Goal: Information Seeking & Learning: Learn about a topic

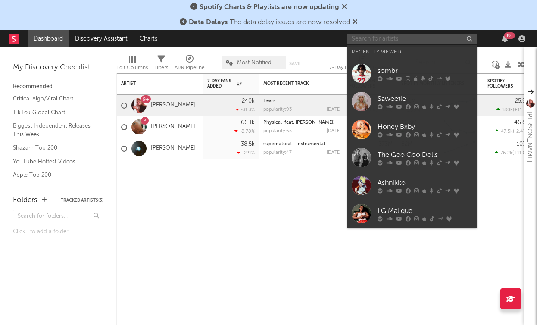
click at [400, 40] on input "text" at bounding box center [412, 39] width 129 height 11
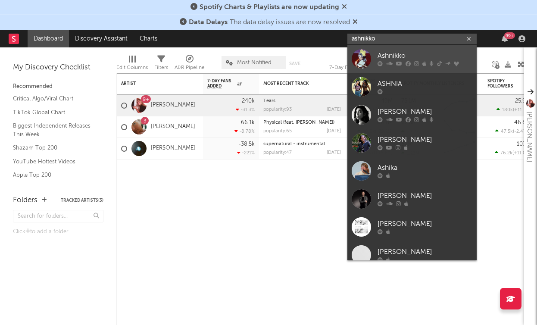
type input "ashnikko"
click at [390, 59] on div "Ashnikko" at bounding box center [425, 56] width 95 height 10
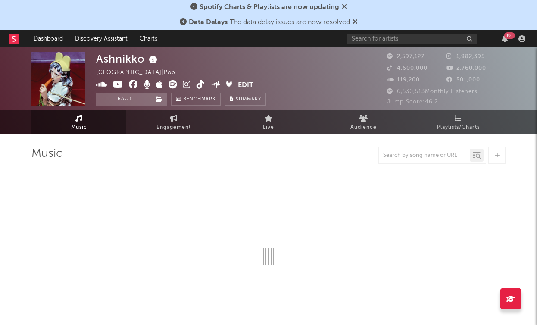
select select "6m"
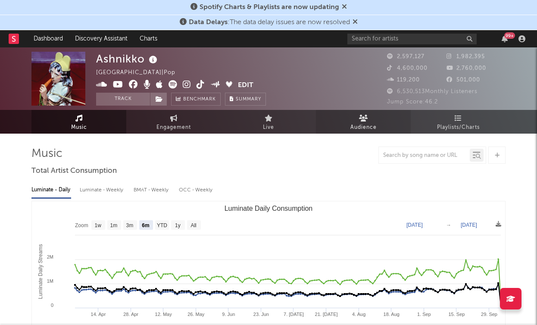
click at [359, 125] on span "Audience" at bounding box center [364, 127] width 26 height 10
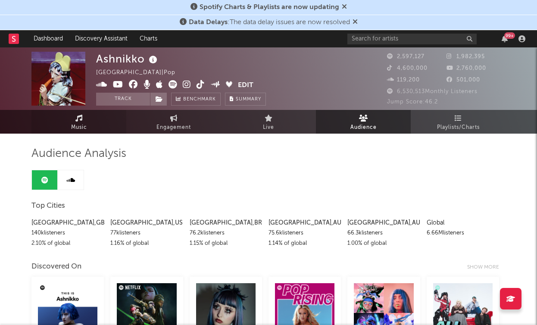
click at [75, 122] on span "Music" at bounding box center [79, 127] width 16 height 10
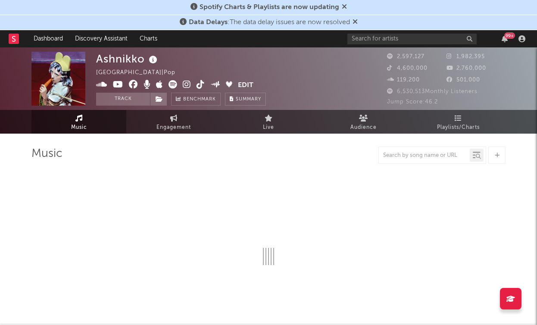
select select "6m"
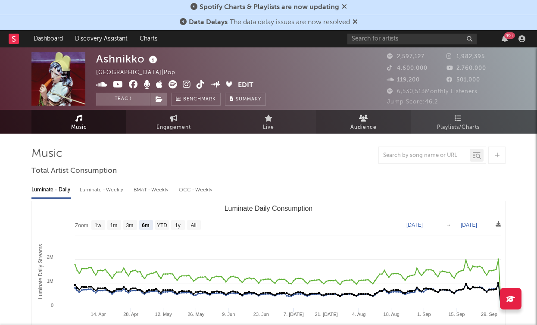
click at [349, 119] on link "Audience" at bounding box center [363, 122] width 95 height 24
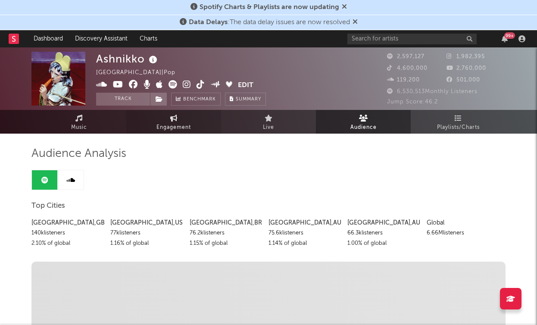
click at [175, 131] on span "Engagement" at bounding box center [174, 127] width 35 height 10
select select "1w"
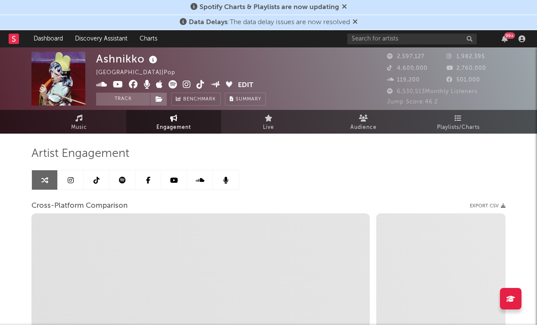
click at [91, 180] on link at bounding box center [97, 179] width 26 height 19
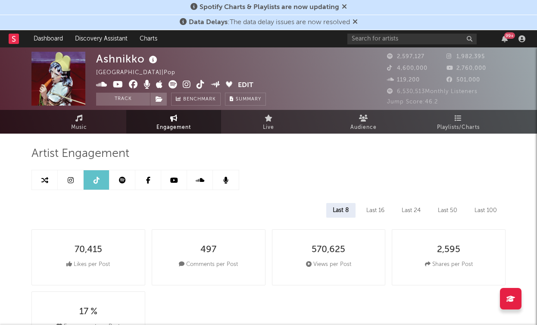
select select "6m"
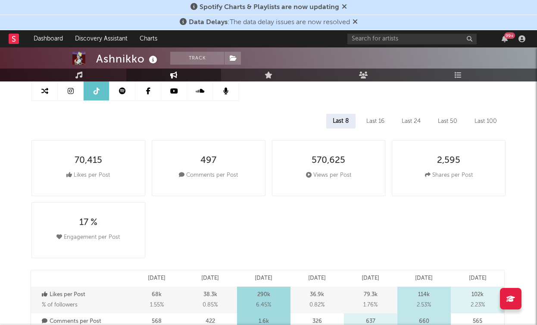
scroll to position [90, 0]
click at [493, 124] on div "Last 100" at bounding box center [485, 120] width 35 height 15
click at [341, 118] on div "Last 8" at bounding box center [341, 120] width 28 height 15
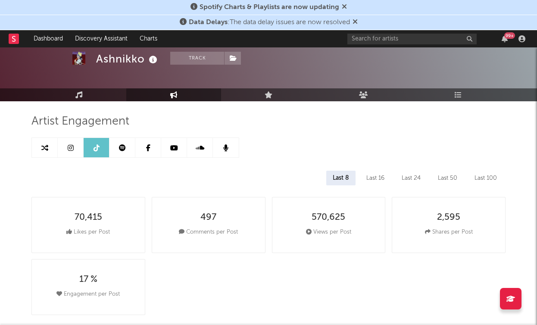
scroll to position [29, 0]
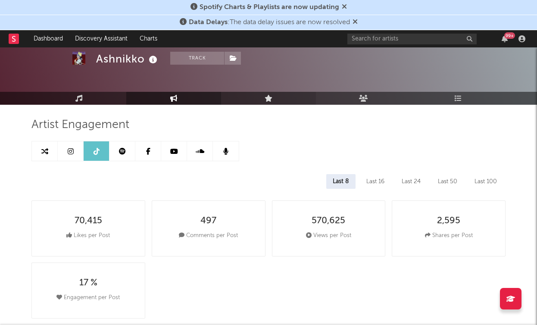
click at [279, 99] on link "Live" at bounding box center [268, 98] width 95 height 13
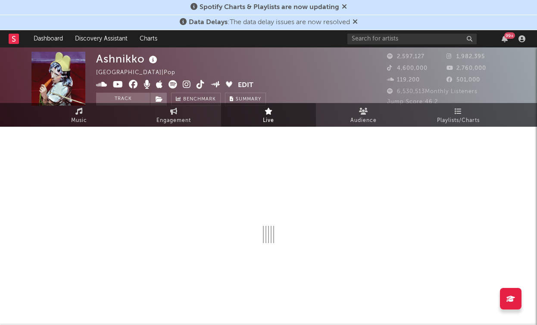
scroll to position [29, 0]
